Goal: Find specific page/section: Find specific page/section

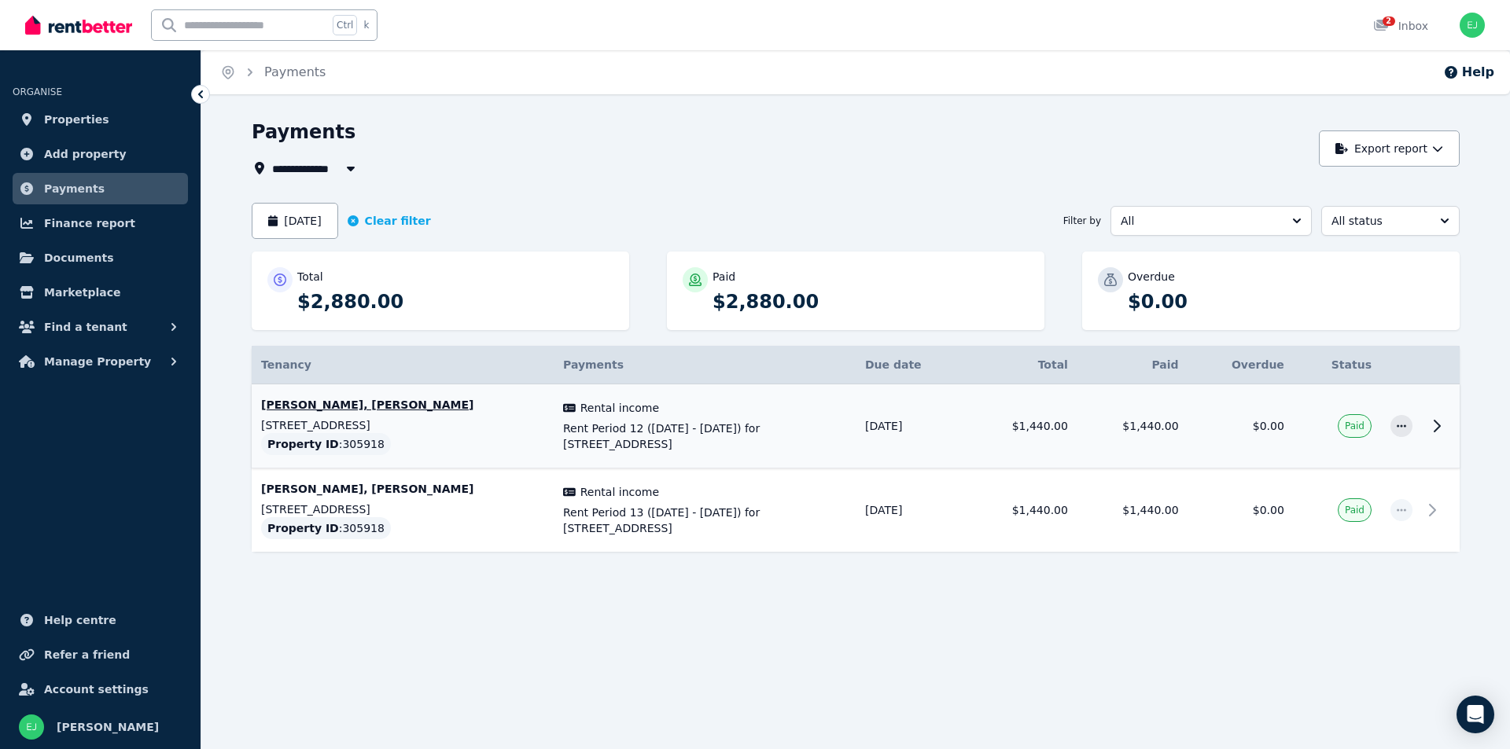
click at [399, 406] on p "[PERSON_NAME], [PERSON_NAME]" at bounding box center [402, 405] width 283 height 16
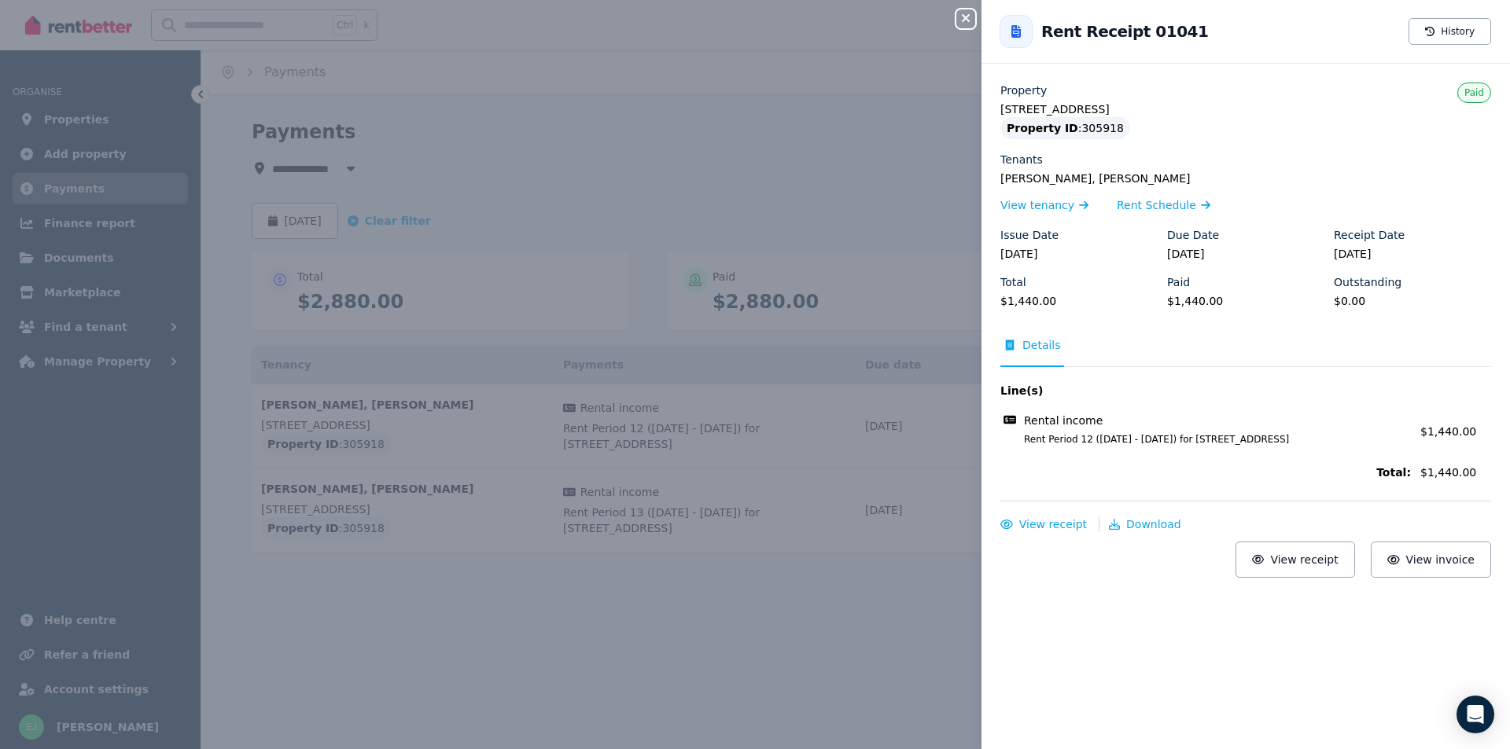
click at [965, 20] on icon "button" at bounding box center [966, 18] width 8 height 8
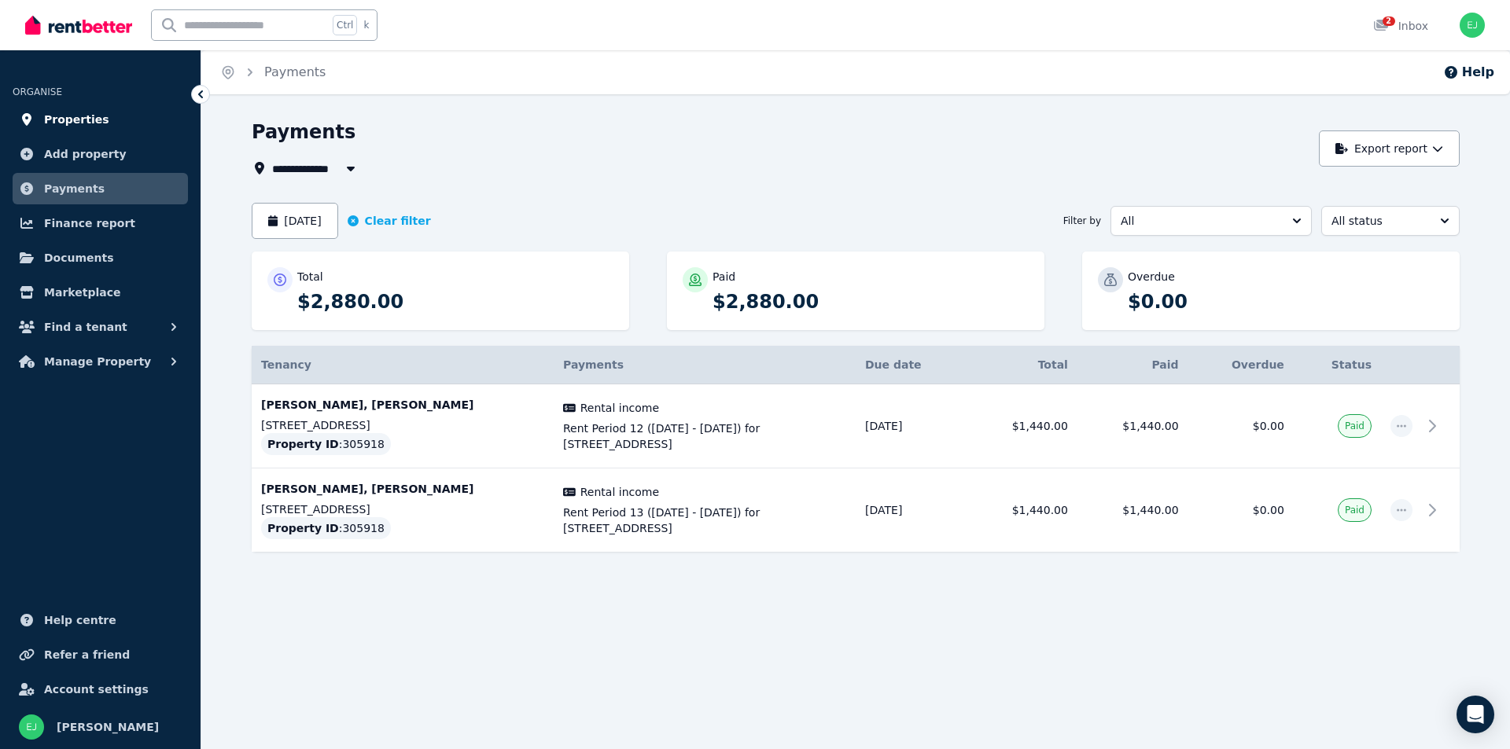
click at [85, 108] on link "Properties" at bounding box center [100, 119] width 175 height 31
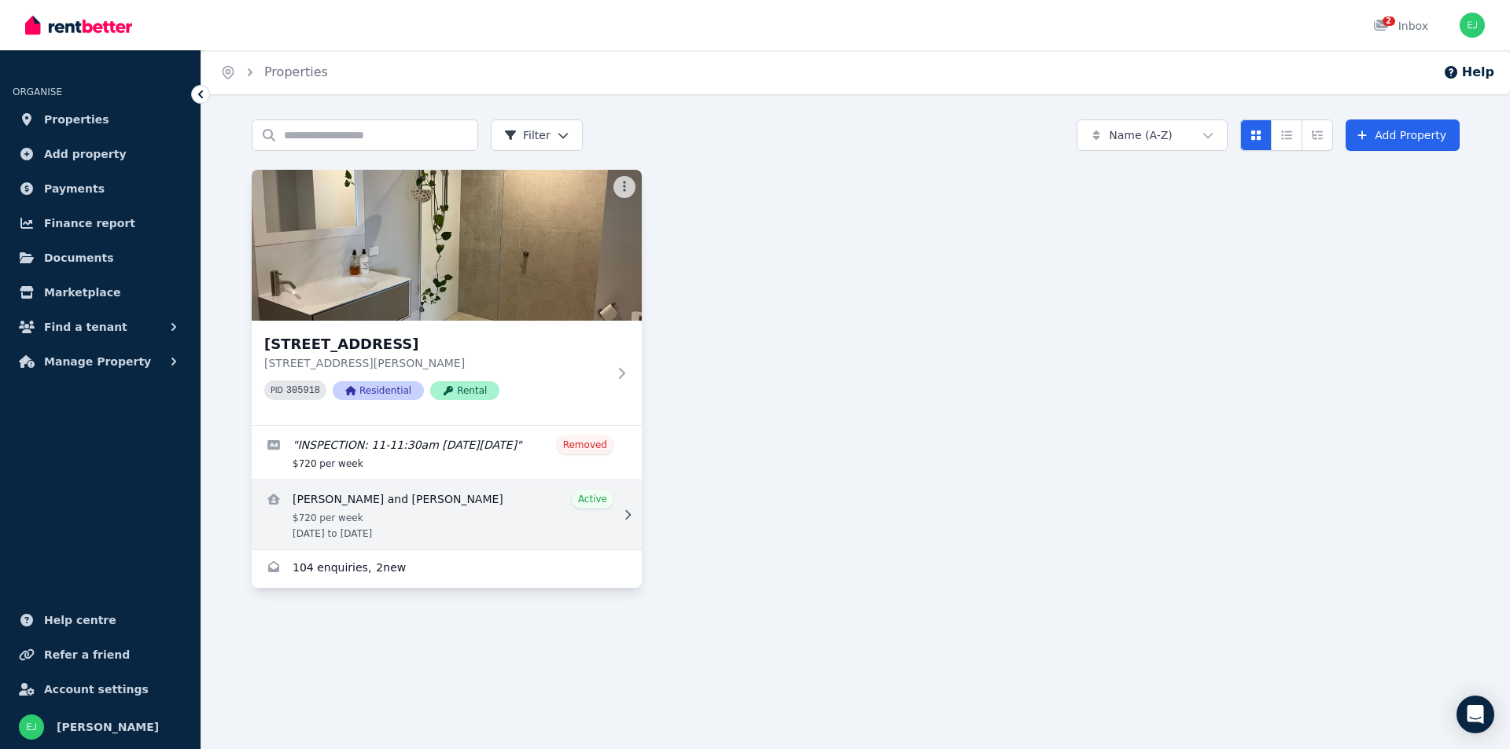
click at [494, 527] on link "View details for Cindy Nguyen and Inzhu Musrepbek" at bounding box center [447, 514] width 390 height 69
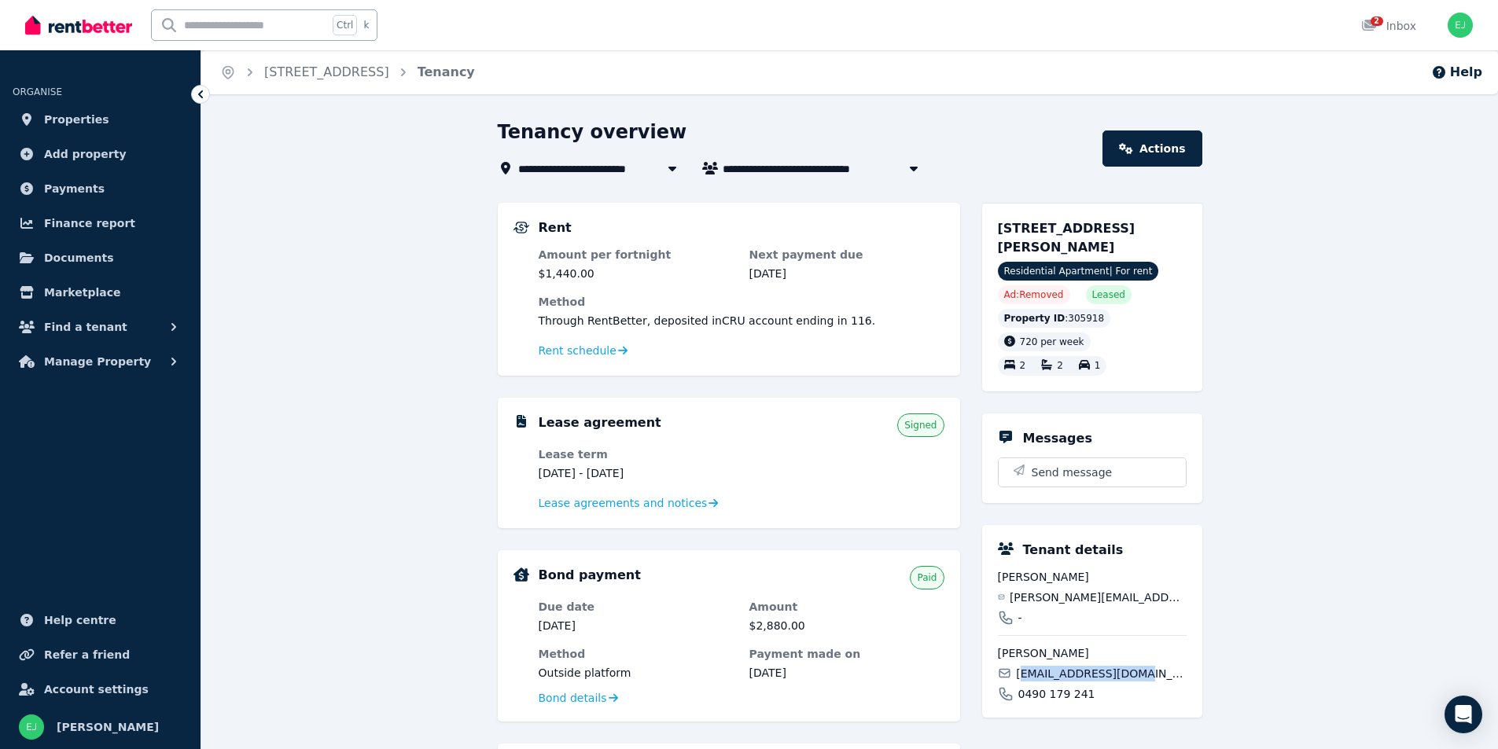
drag, startPoint x: 1022, startPoint y: 673, endPoint x: 1143, endPoint y: 674, distance: 121.1
click at [1143, 674] on div "[EMAIL_ADDRESS][DOMAIN_NAME]" at bounding box center [1092, 674] width 189 height 16
click at [1132, 720] on div "[STREET_ADDRESS][PERSON_NAME] [STREET_ADDRESS][PERSON_NAME] Residential Apartme…" at bounding box center [1092, 654] width 220 height 903
drag, startPoint x: 1128, startPoint y: 674, endPoint x: 1018, endPoint y: 669, distance: 110.2
click at [1018, 669] on div "[EMAIL_ADDRESS][DOMAIN_NAME]" at bounding box center [1092, 674] width 189 height 16
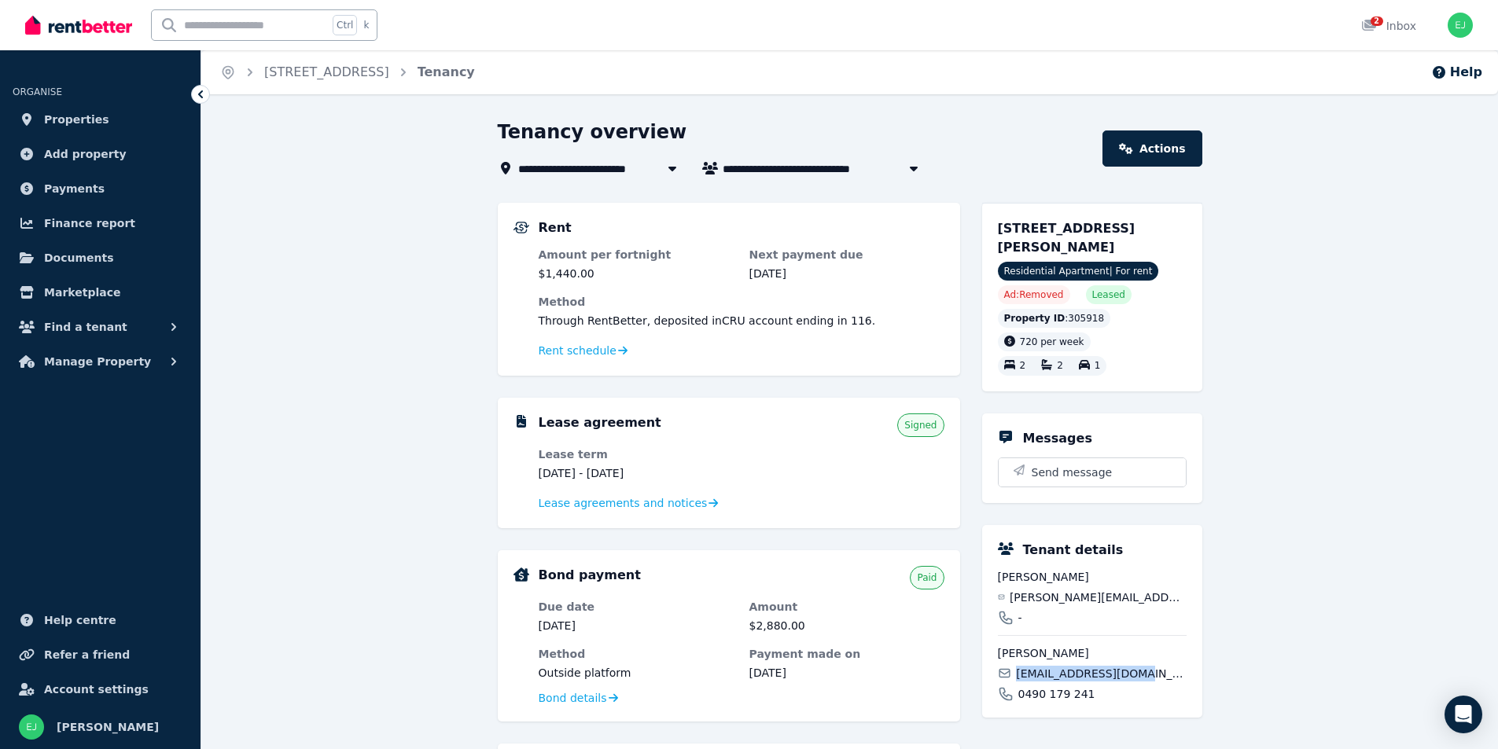
copy span "[EMAIL_ADDRESS][DOMAIN_NAME]"
